Goal: Check status: Check status

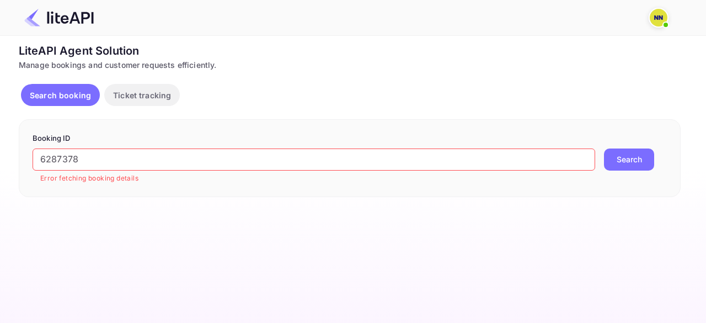
click at [79, 154] on input "6287378" at bounding box center [314, 159] width 563 height 22
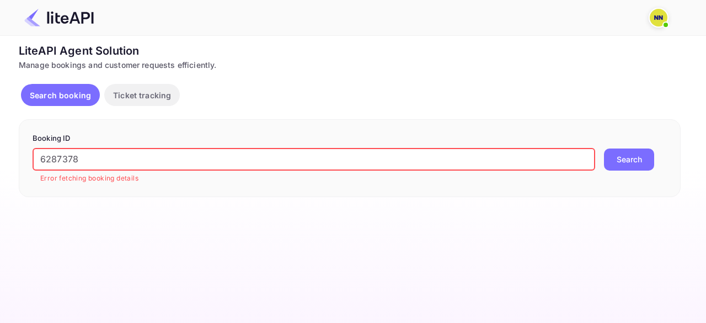
click at [79, 154] on input "6287378" at bounding box center [314, 159] width 563 height 22
paste input "8656637"
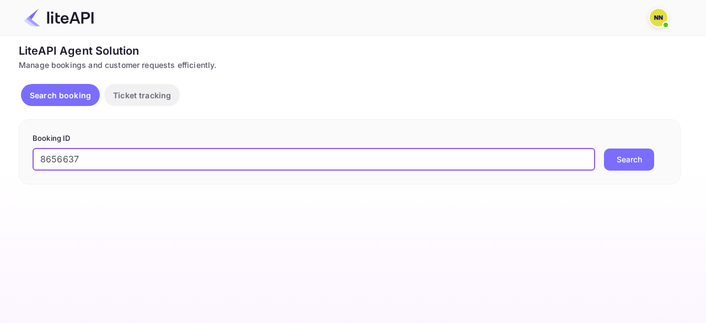
type input "8656637"
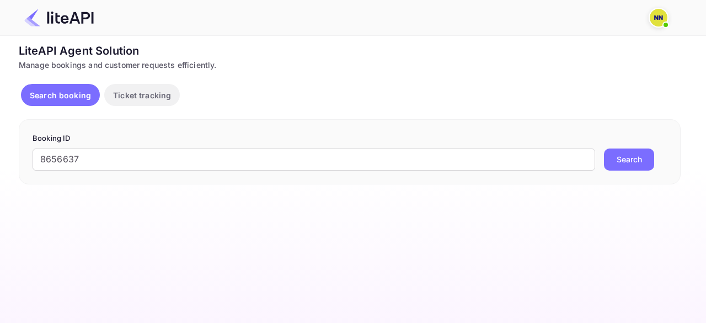
click at [622, 159] on button "Search" at bounding box center [629, 159] width 50 height 22
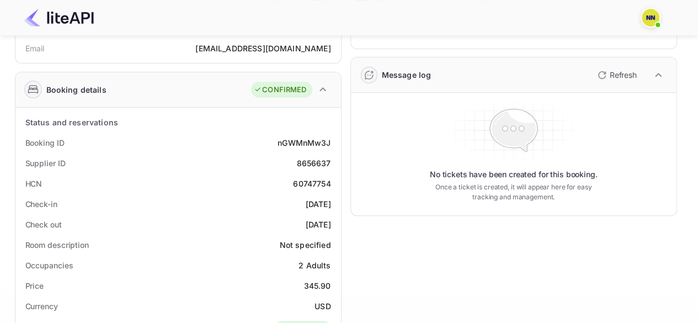
scroll to position [126, 0]
click at [601, 81] on icon "button" at bounding box center [601, 76] width 13 height 13
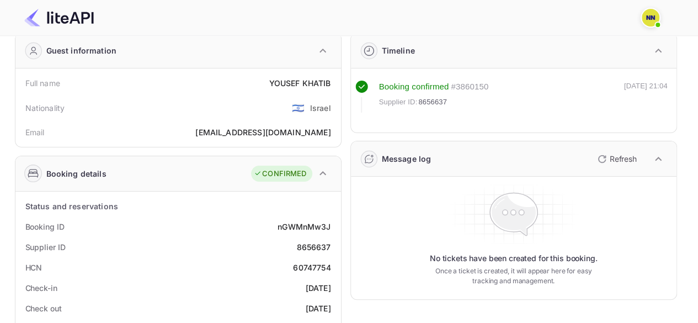
scroll to position [0, 0]
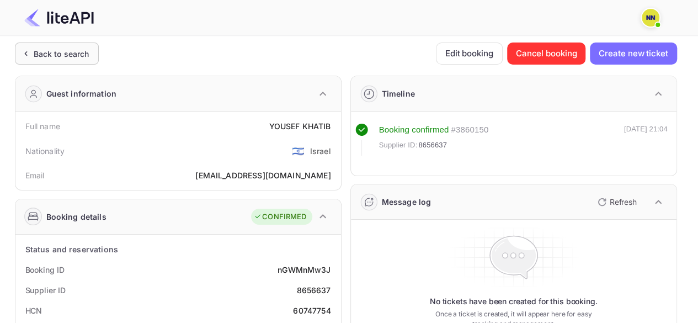
click at [41, 58] on div "Back to search" at bounding box center [62, 54] width 56 height 12
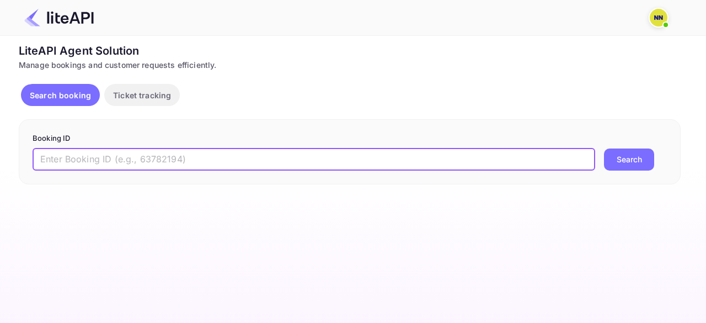
click at [136, 168] on input "text" at bounding box center [314, 159] width 563 height 22
paste input "nGWMnMw3J"
type input "nGWMnMw3J"
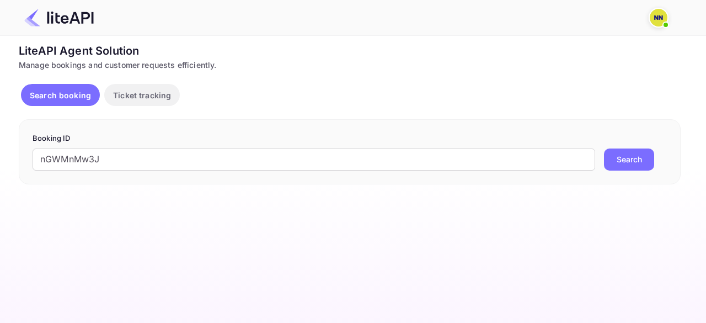
click at [650, 159] on button "Search" at bounding box center [629, 159] width 50 height 22
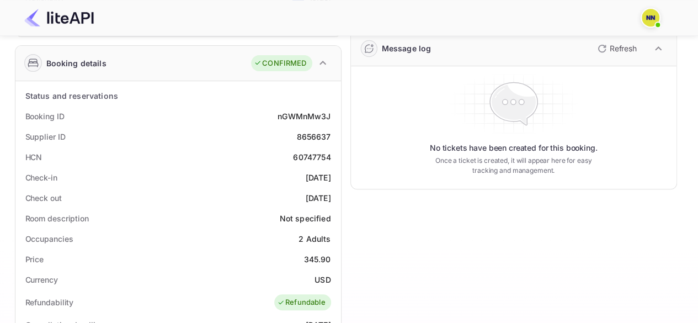
scroll to position [151, 0]
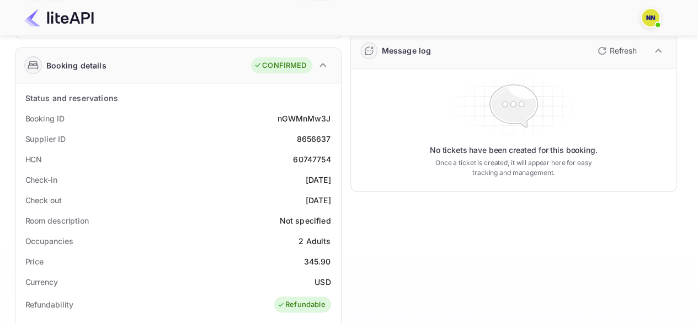
click at [302, 161] on div "60747754" at bounding box center [312, 159] width 38 height 12
copy div "60747754"
click at [302, 161] on div "60747754" at bounding box center [312, 159] width 38 height 12
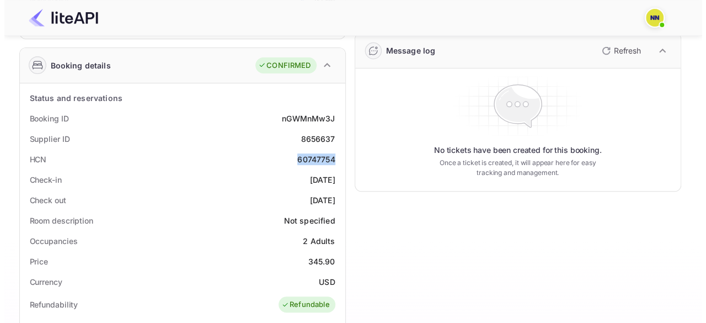
scroll to position [0, 0]
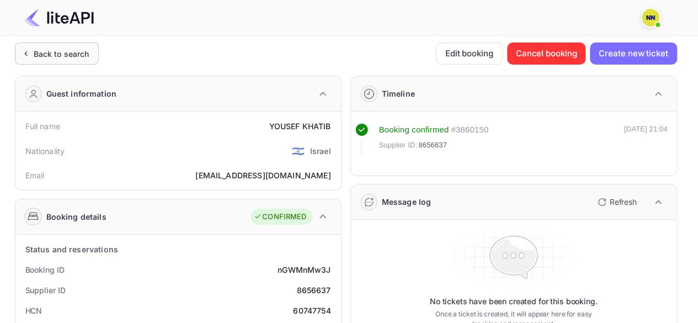
click at [41, 54] on div "Back to search" at bounding box center [62, 54] width 56 height 12
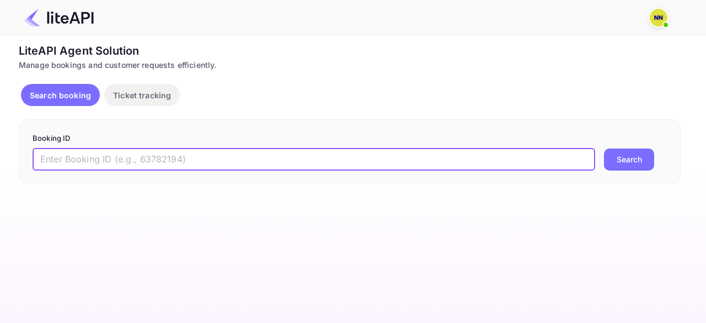
click at [132, 157] on input "text" at bounding box center [314, 159] width 563 height 22
paste input "IL28813303"
type input "IL28813303"
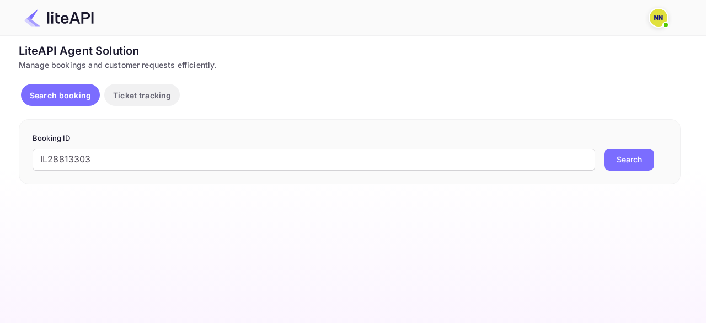
click at [630, 158] on button "Search" at bounding box center [629, 159] width 50 height 22
